Goal: Task Accomplishment & Management: Use online tool/utility

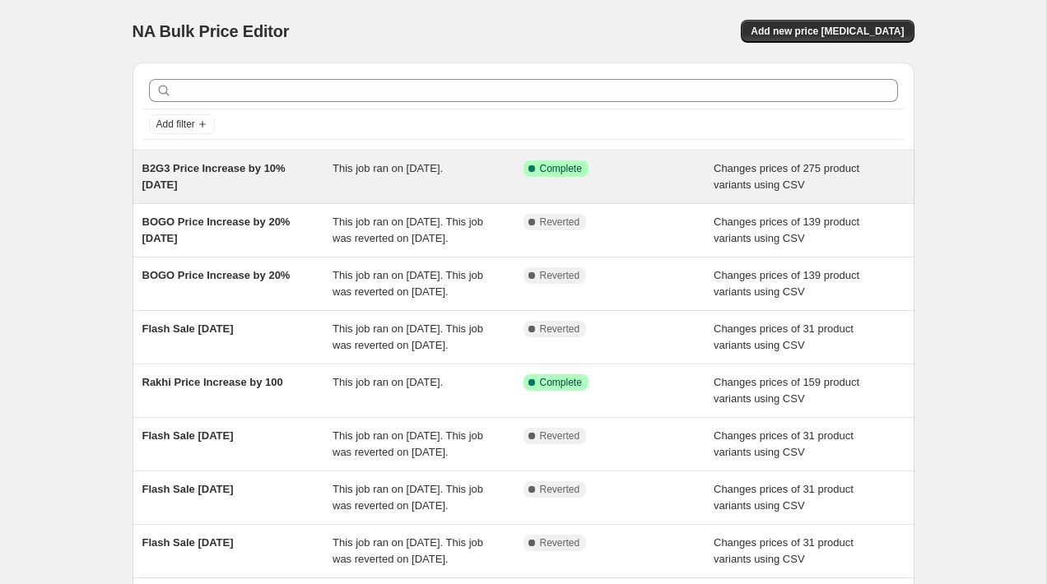
click at [224, 192] on div "B2G3 Price Increase by 10% [DATE]" at bounding box center [237, 176] width 191 height 33
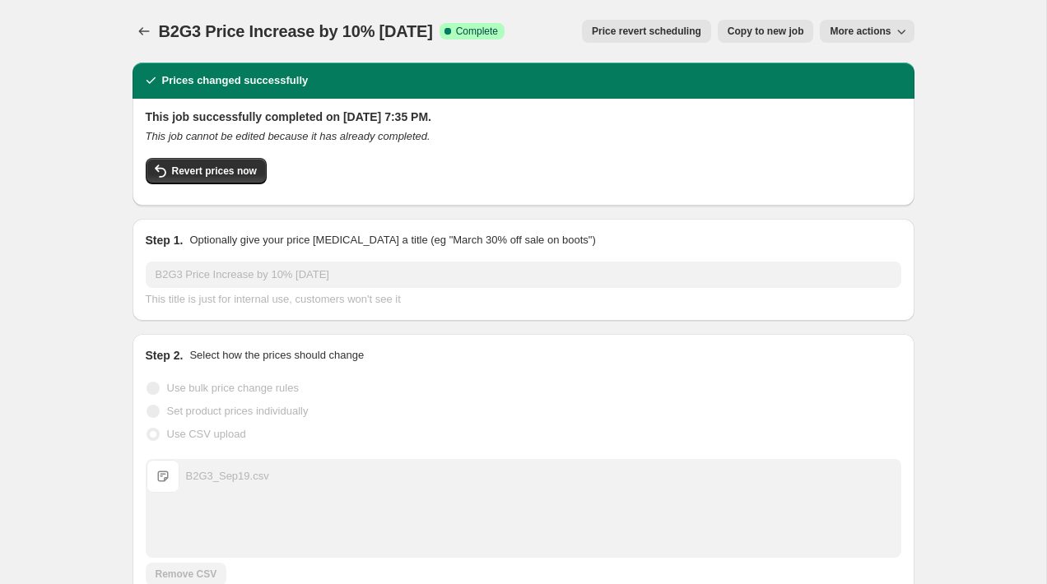
click at [674, 35] on span "Price revert scheduling" at bounding box center [646, 31] width 109 height 13
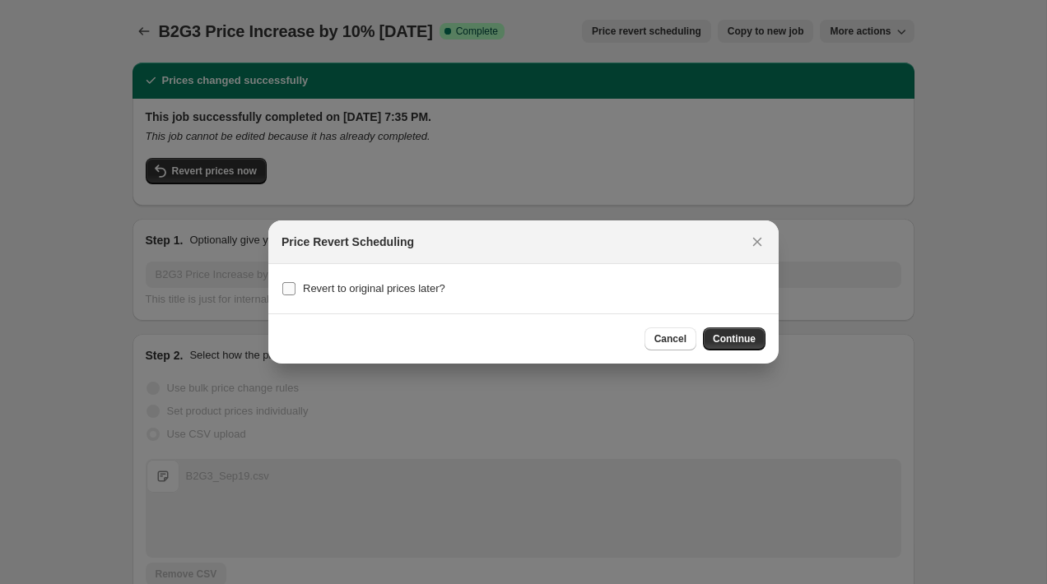
click at [290, 290] on input "Revert to original prices later?" at bounding box center [288, 288] width 13 height 13
checkbox input "true"
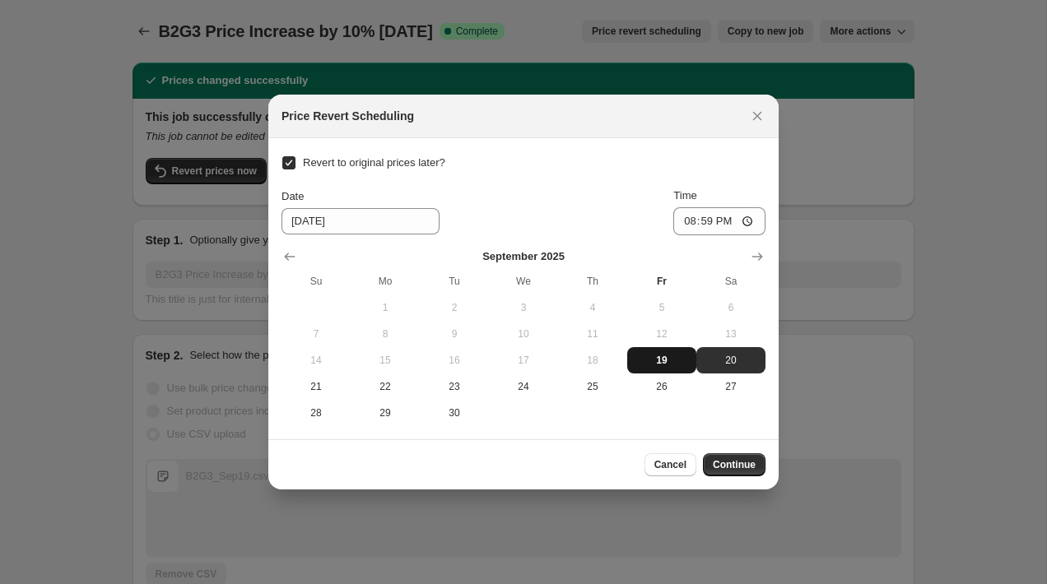
click at [669, 360] on span "19" at bounding box center [662, 360] width 56 height 13
click at [706, 355] on span "20" at bounding box center [731, 360] width 56 height 13
type input "[DATE]"
click at [717, 228] on input "20:59" at bounding box center [719, 221] width 92 height 28
click at [745, 222] on input "20:59" at bounding box center [719, 221] width 92 height 28
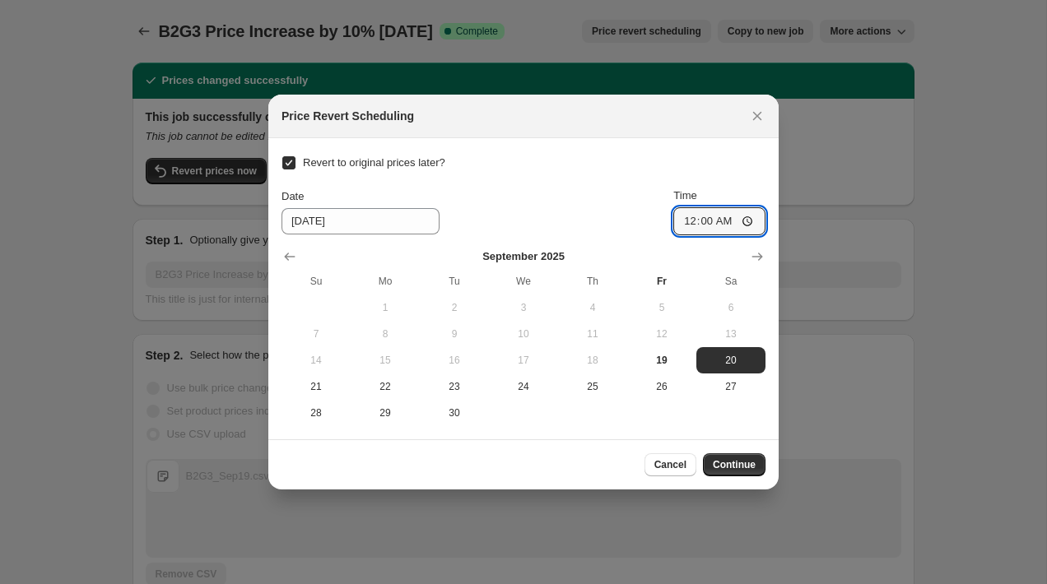
type input "00:00"
click at [610, 153] on div "Revert to original prices later? Date [DATE] Time 00:00 [DATE] Su Mo Tu We Th F…" at bounding box center [523, 288] width 484 height 275
click at [737, 466] on span "Continue" at bounding box center [733, 464] width 43 height 13
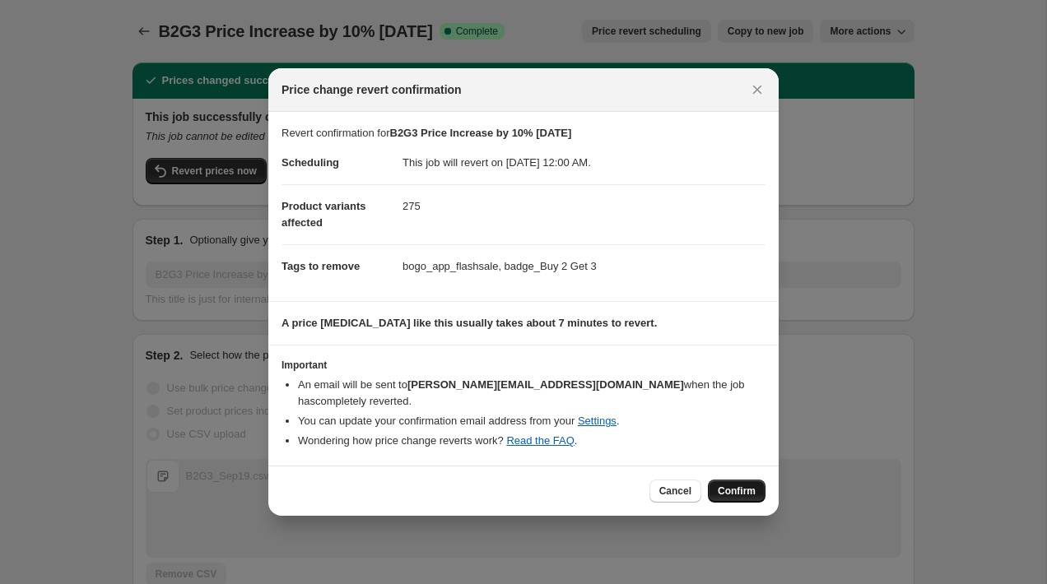
click at [738, 485] on span "Confirm" at bounding box center [736, 491] width 38 height 13
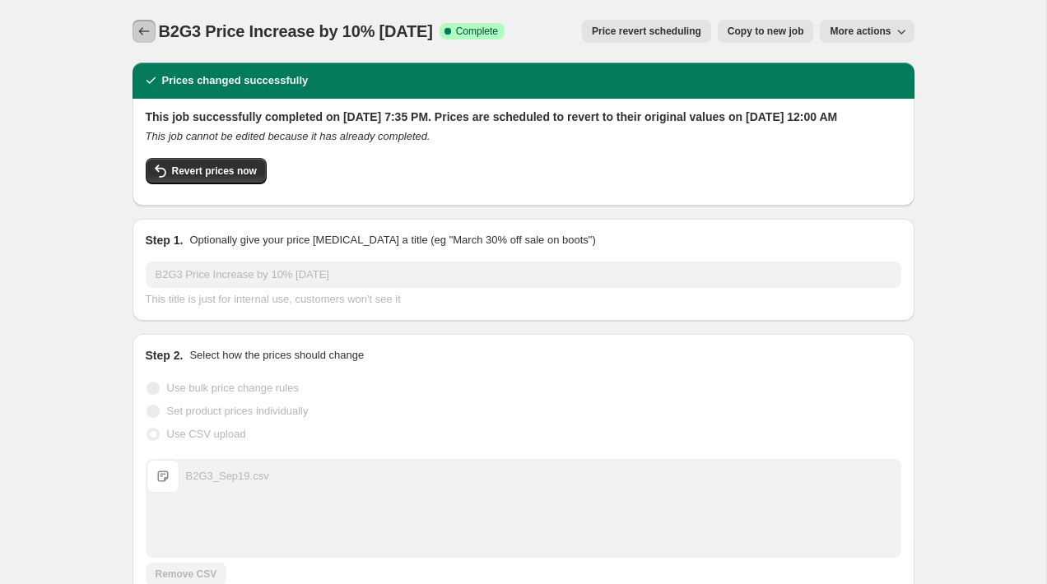
click at [142, 32] on icon "Price change jobs" at bounding box center [144, 31] width 16 height 16
